Goal: Transaction & Acquisition: Download file/media

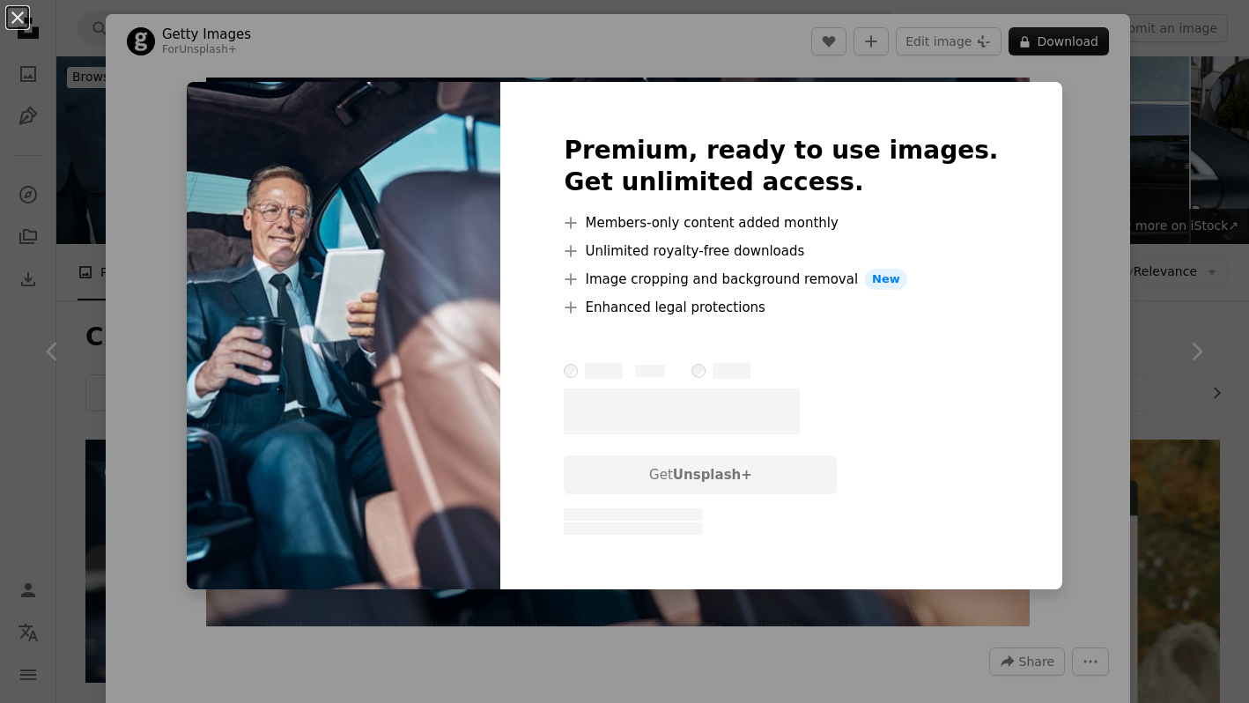
scroll to position [2710, 0]
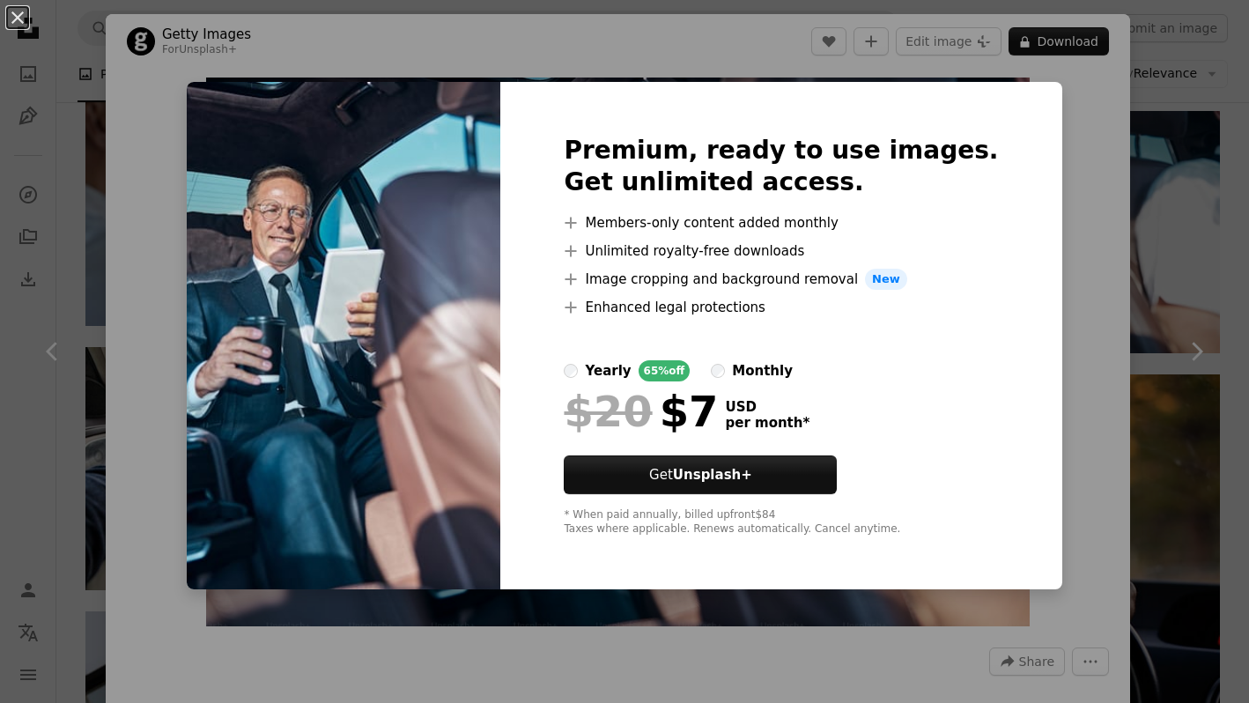
click at [1107, 181] on div "An X shape Premium, ready to use images. Get unlimited access. A plus sign Memb…" at bounding box center [624, 351] width 1249 height 703
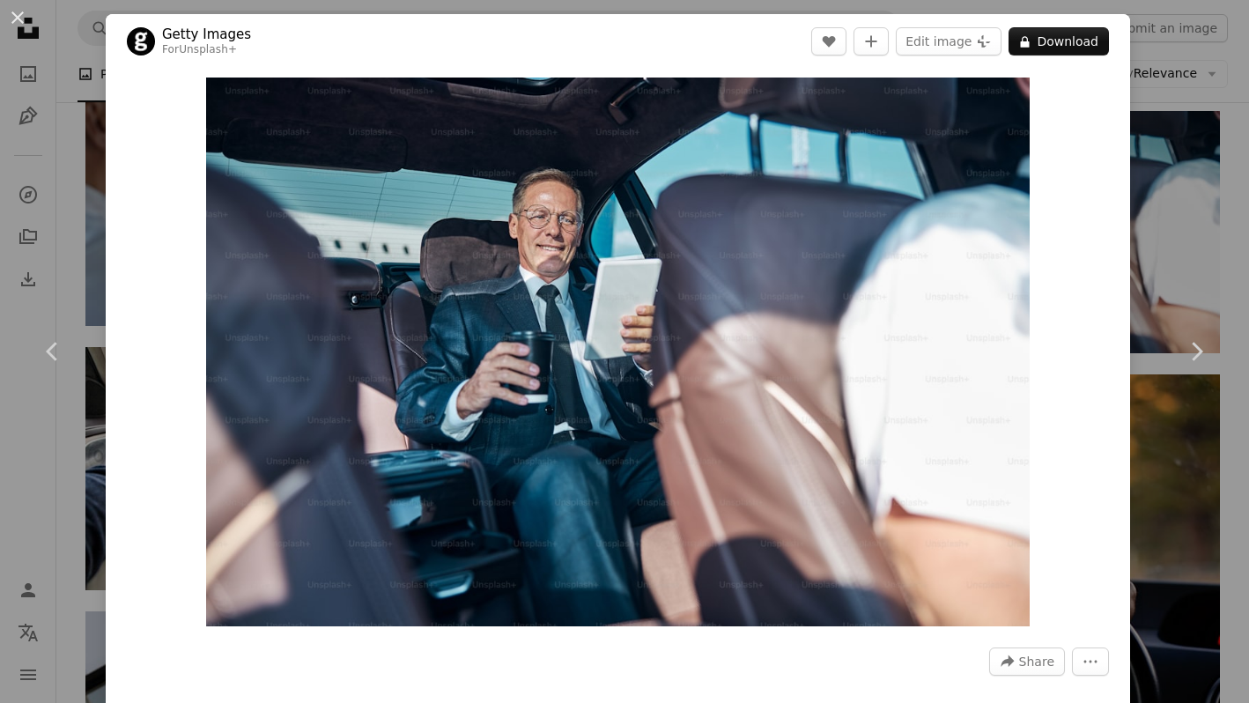
click at [1184, 190] on div "An X shape Chevron left Chevron right Getty Images For Unsplash+ A heart A plus…" at bounding box center [624, 351] width 1249 height 703
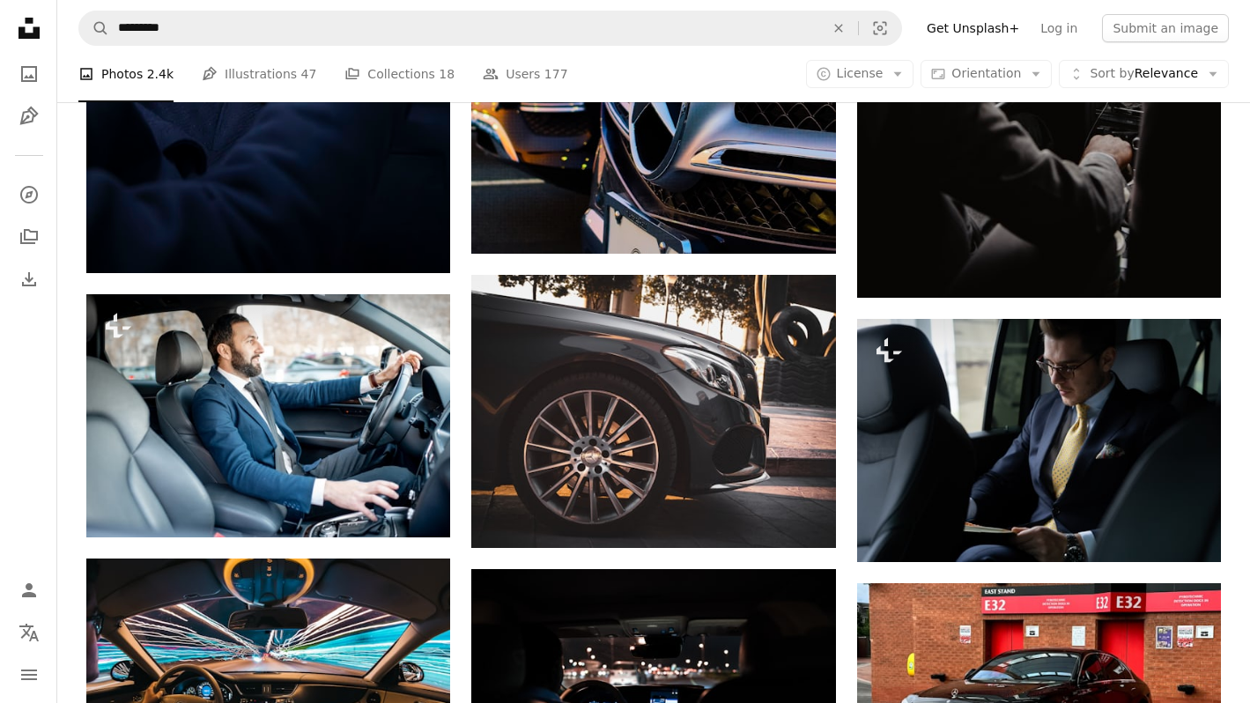
scroll to position [1628, 0]
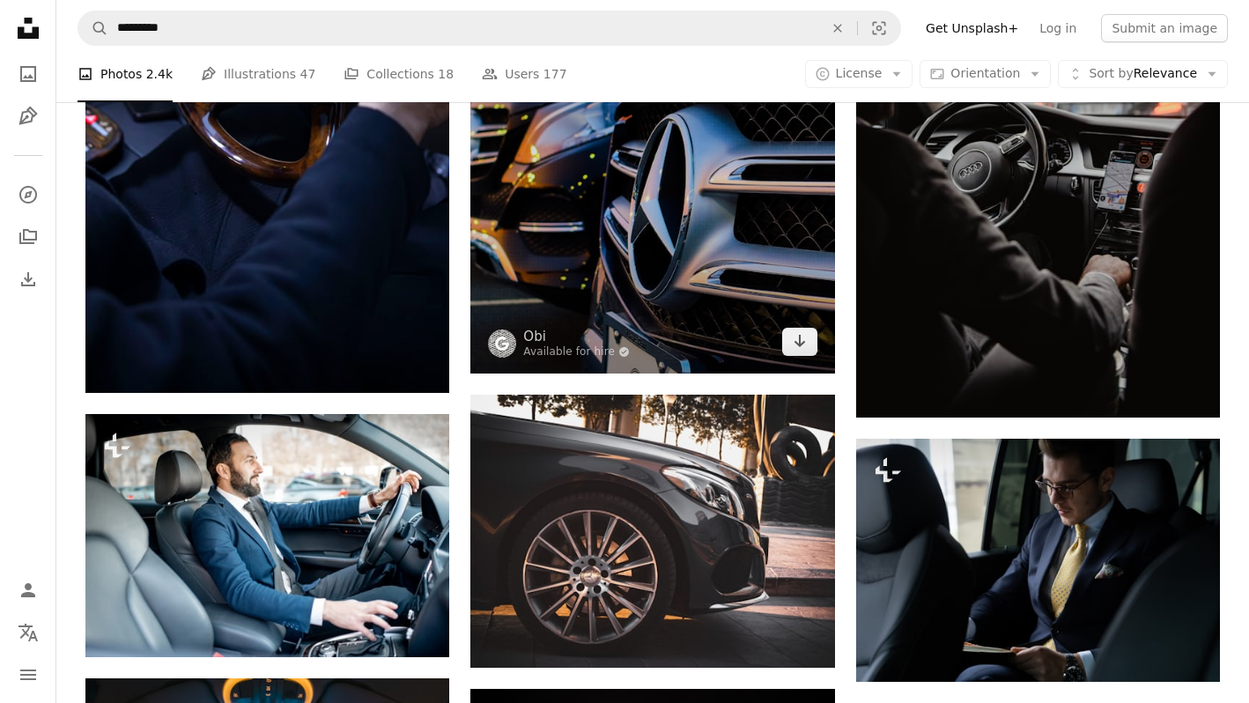
click at [759, 241] on img at bounding box center [652, 191] width 364 height 364
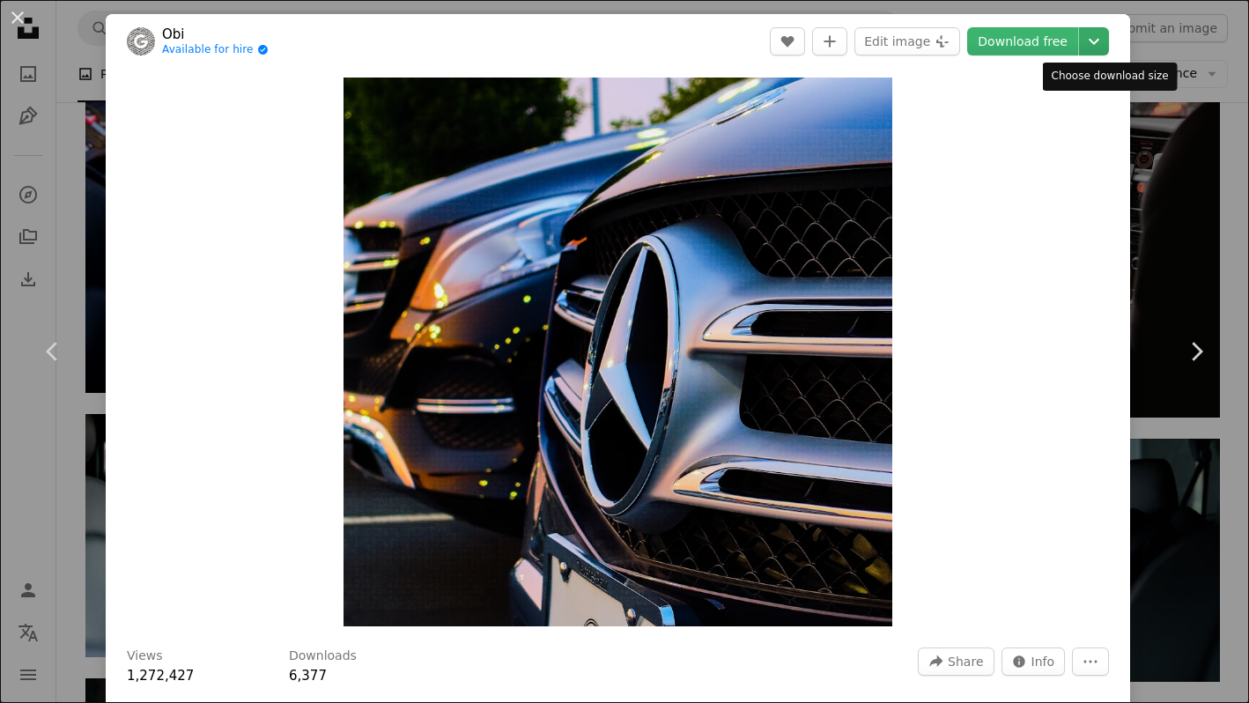
click at [1108, 49] on icon "Chevron down" at bounding box center [1094, 41] width 28 height 21
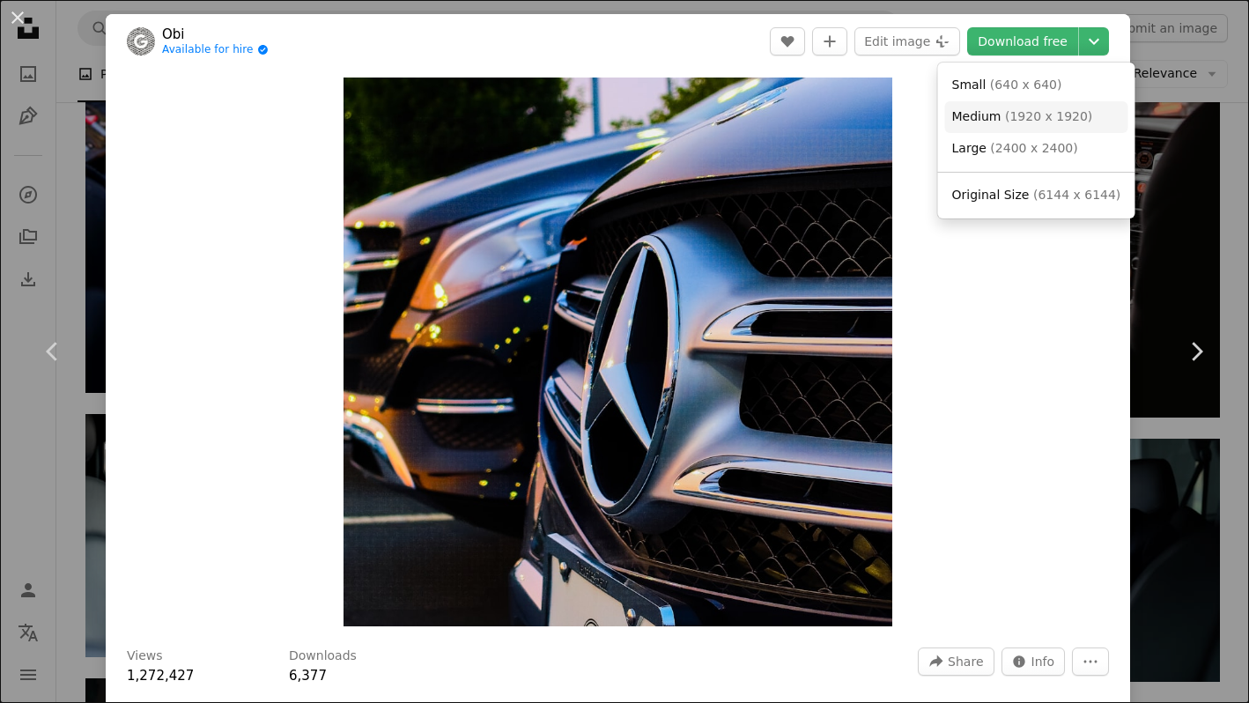
click at [1046, 122] on span "( 1920 x 1920 )" at bounding box center [1048, 116] width 87 height 14
